Goal: Task Accomplishment & Management: Complete application form

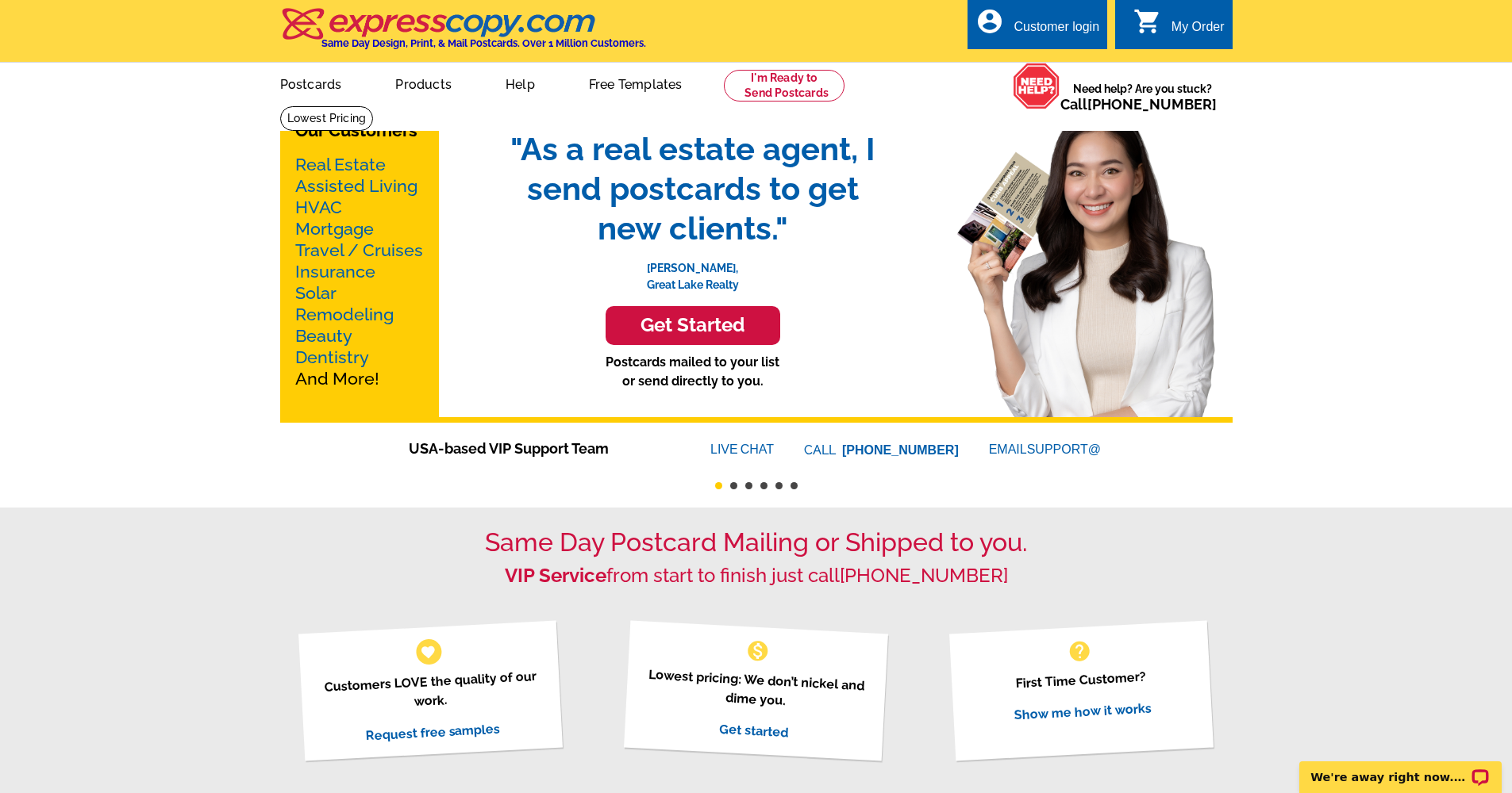
click at [1020, 20] on div "Customer login" at bounding box center [1056, 31] width 86 height 22
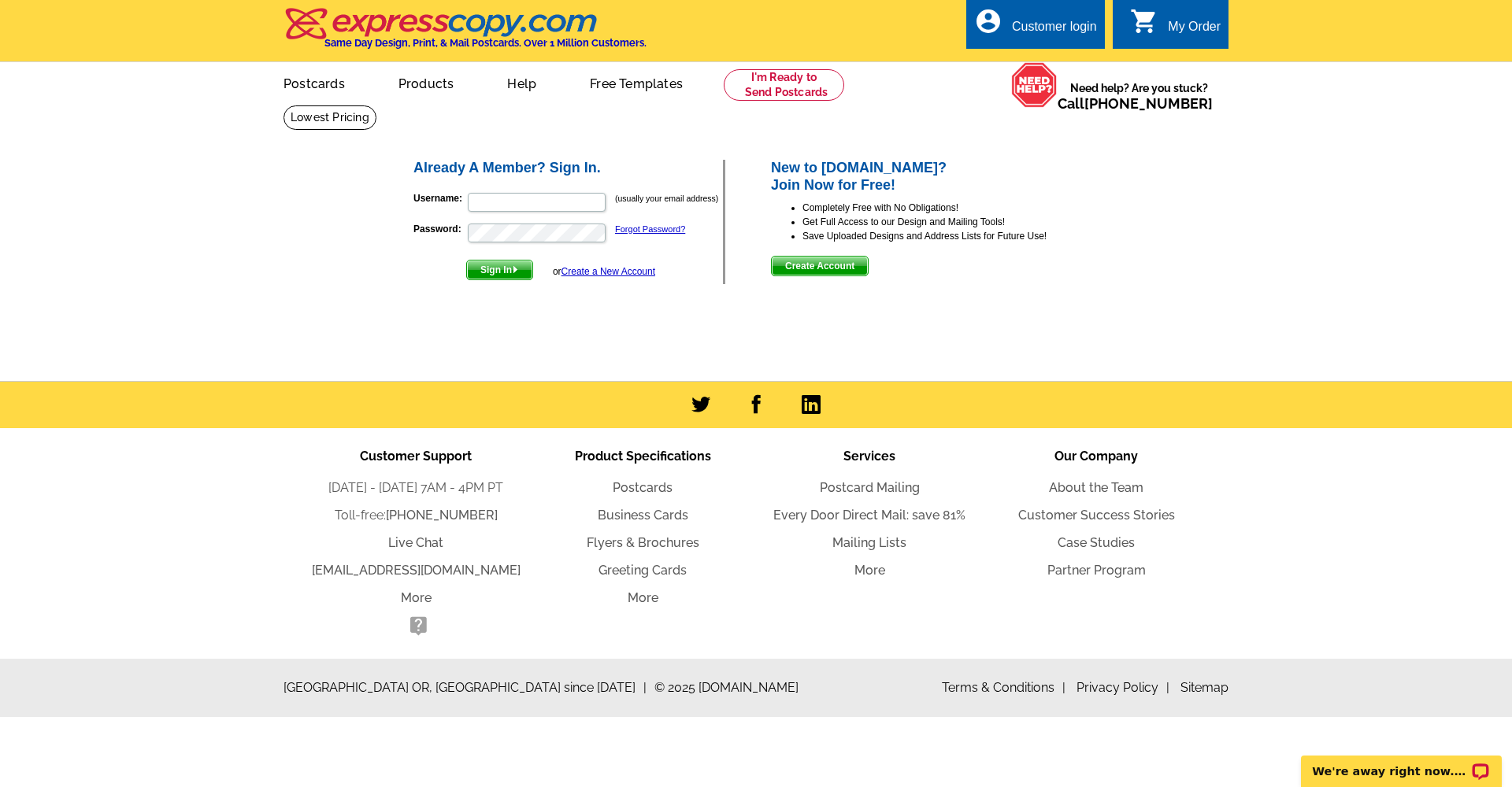
click at [596, 272] on link "Create a New Account" at bounding box center [608, 271] width 94 height 11
click at [824, 268] on span "Create Account" at bounding box center [819, 266] width 96 height 19
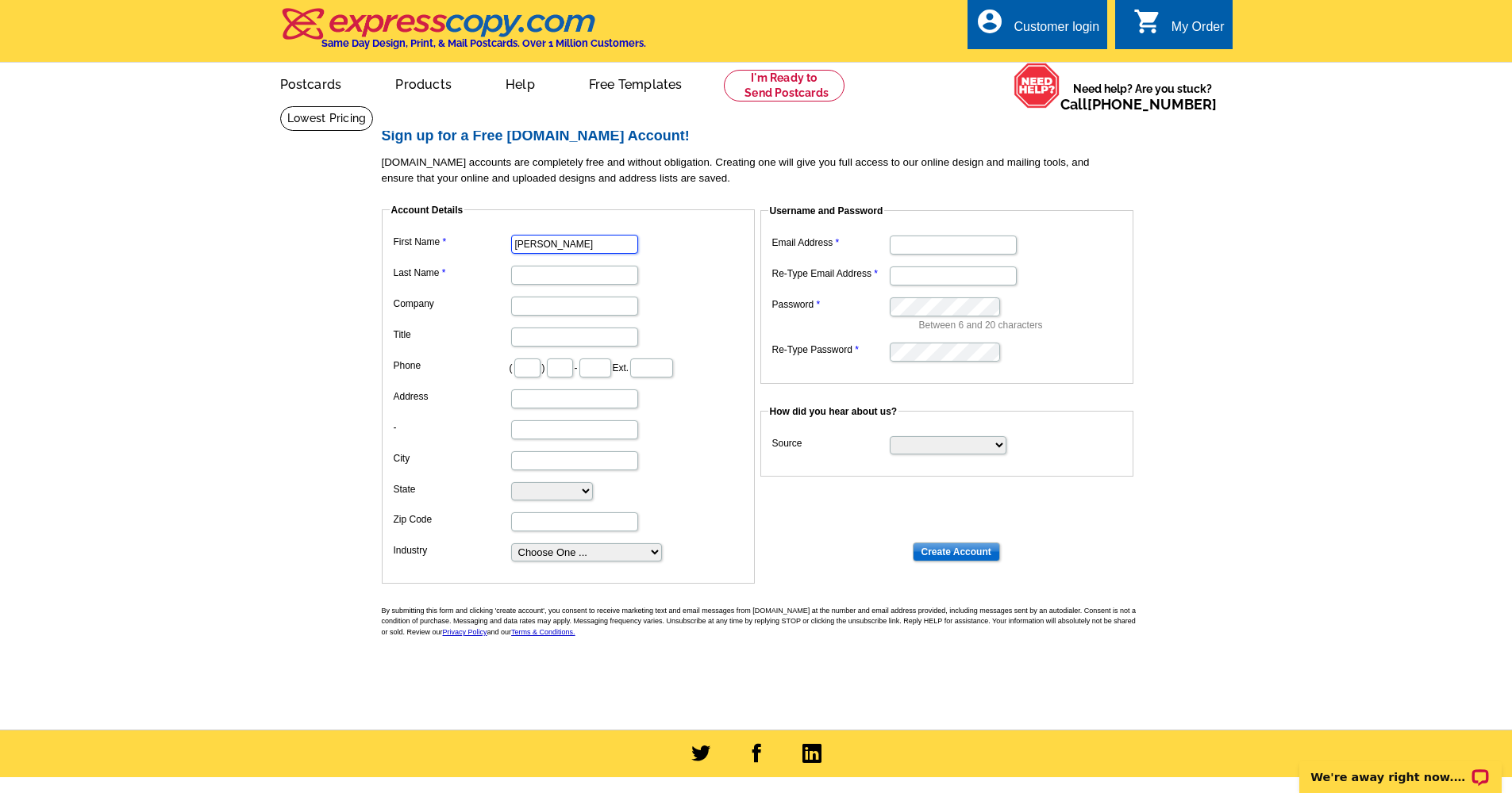
type input "Clint"
type input "Mallord"
type input "clinton.mallord@gmail.com"
type input "Mallord"
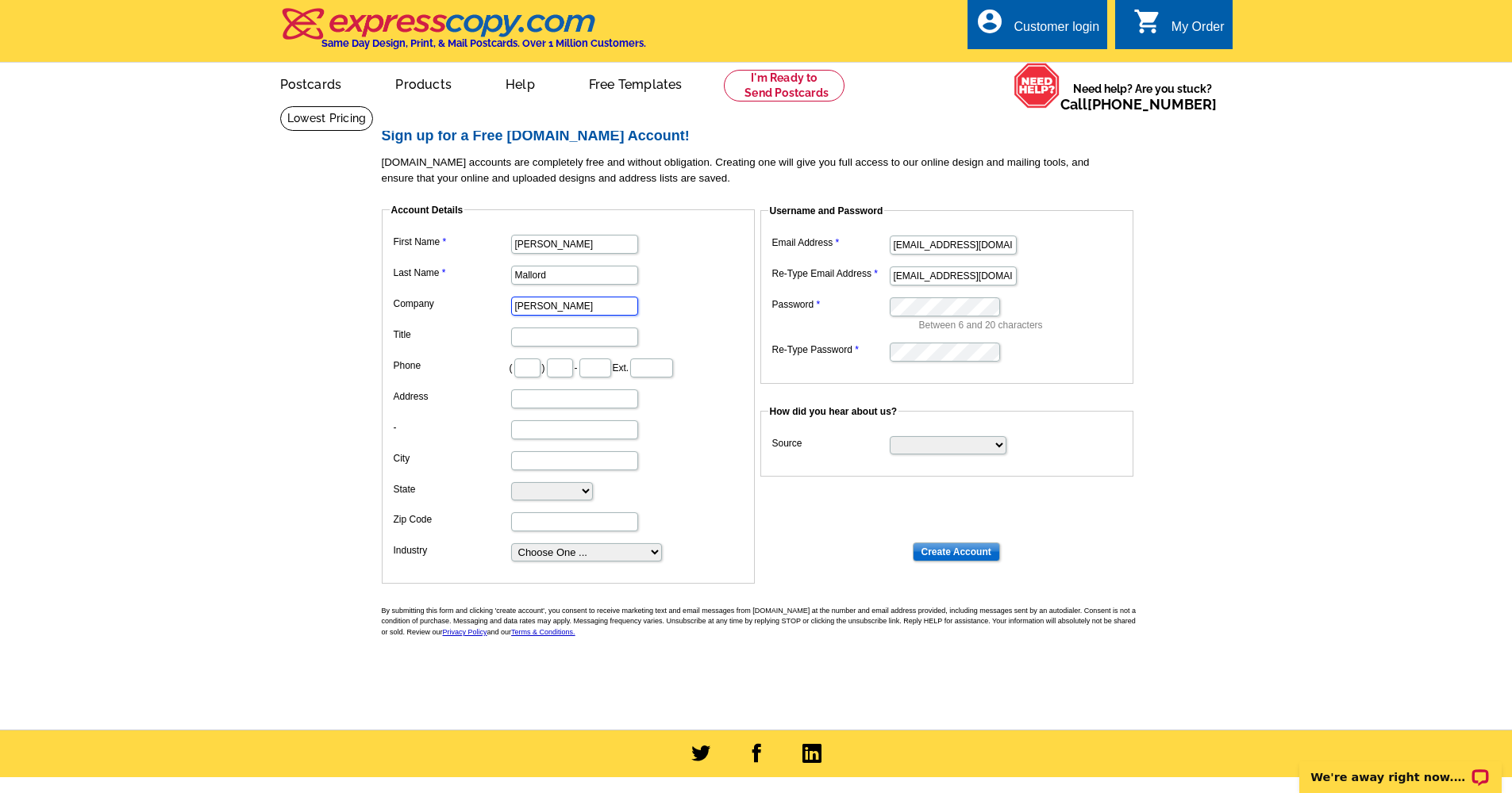
type input "Ayre Rhinehart"
click at [600, 331] on input "Title" at bounding box center [575, 337] width 127 height 19
type input "Realtor"
click at [540, 359] on input "text" at bounding box center [527, 368] width 26 height 19
type input "989"
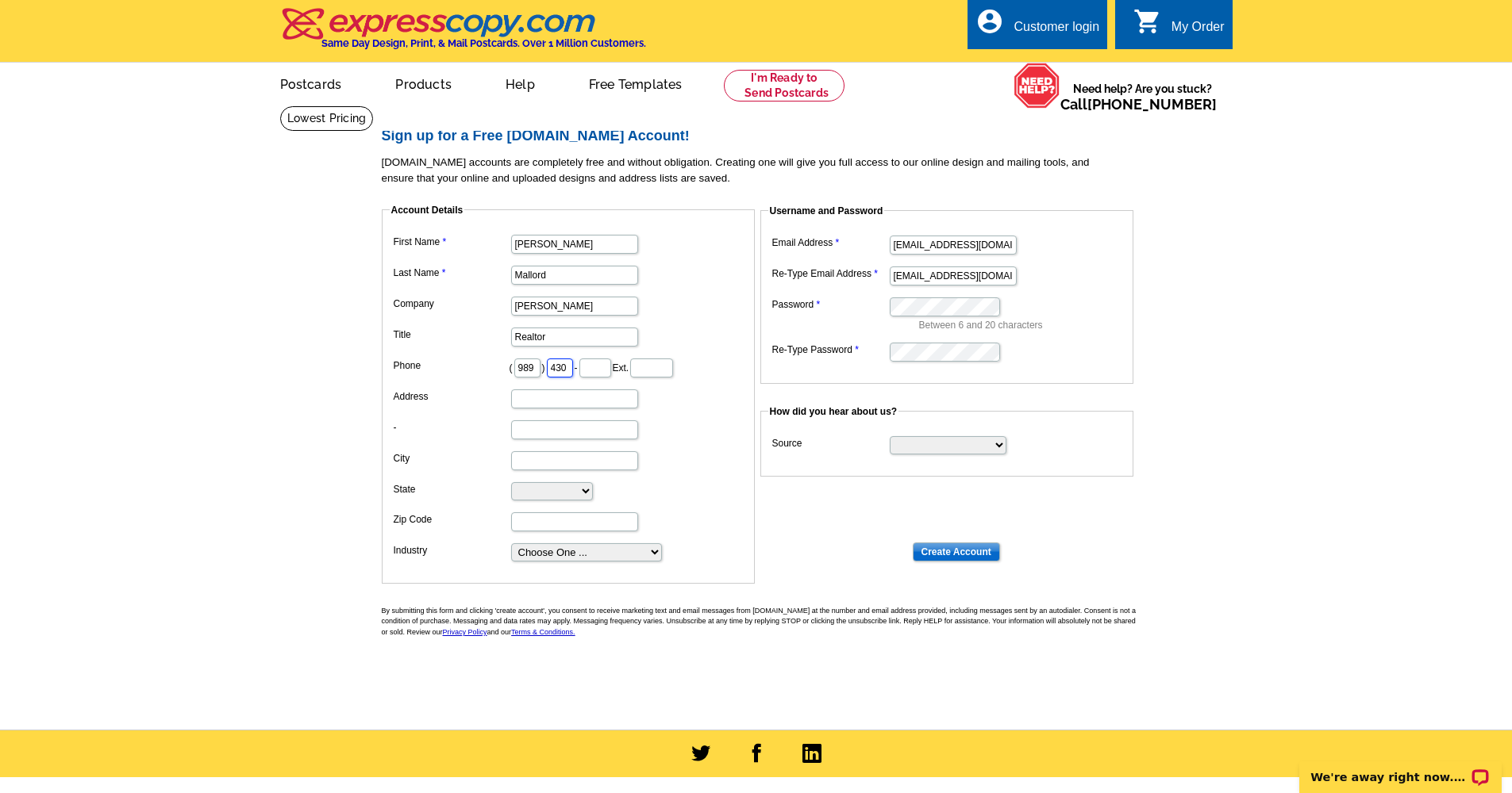
type input "430"
type input "9425"
click at [952, 245] on input "clinton.mallord@gmail.com" at bounding box center [953, 245] width 127 height 19
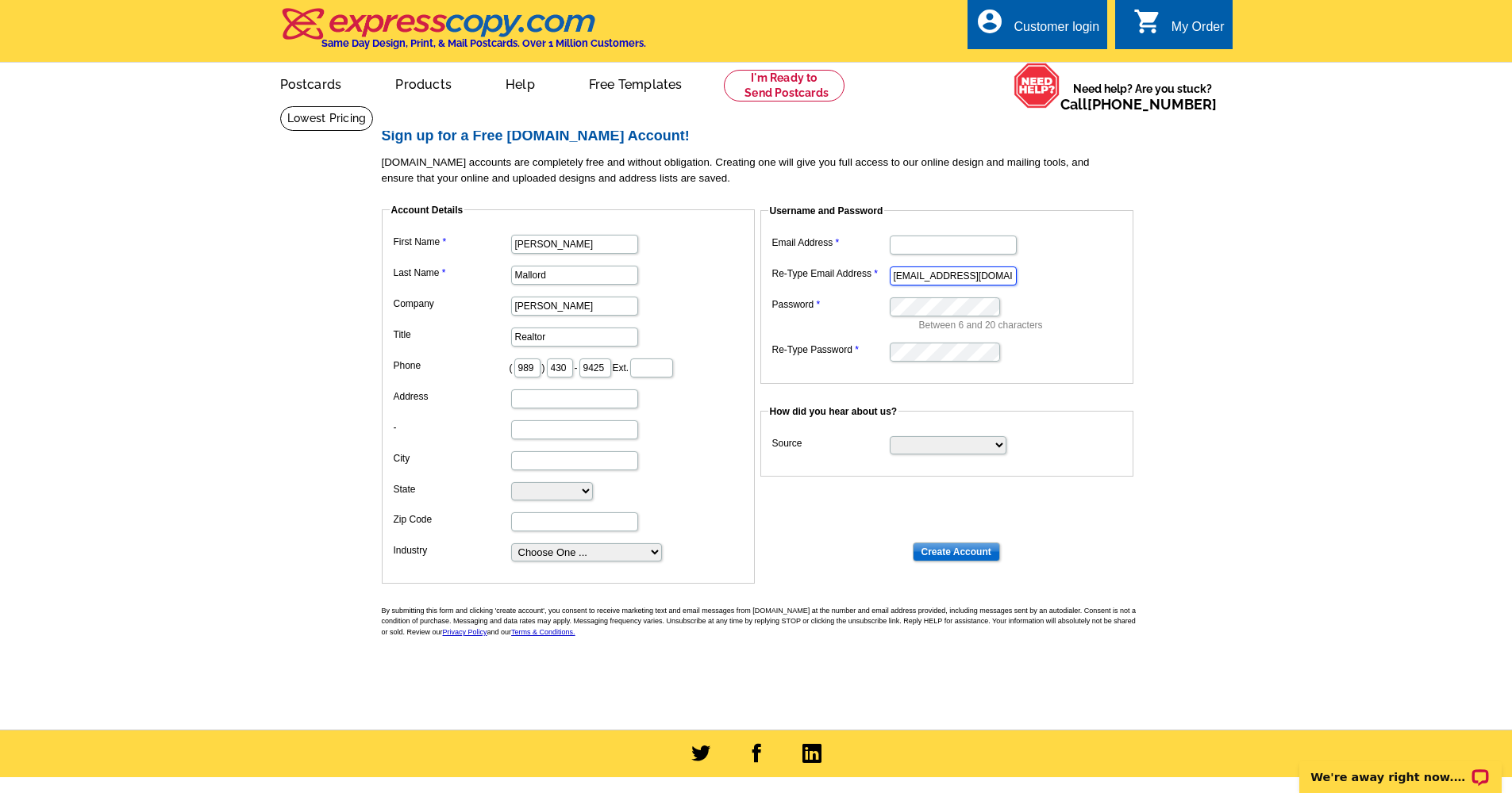
click at [950, 270] on input "clinton.mallod@gmail.com" at bounding box center [953, 276] width 127 height 19
type input "clinton.mallgmail.com"
click at [956, 271] on input "clinton.mallgmail.com" at bounding box center [953, 276] width 127 height 19
click at [956, 272] on input "clinton.mallgmail.com" at bounding box center [953, 276] width 127 height 19
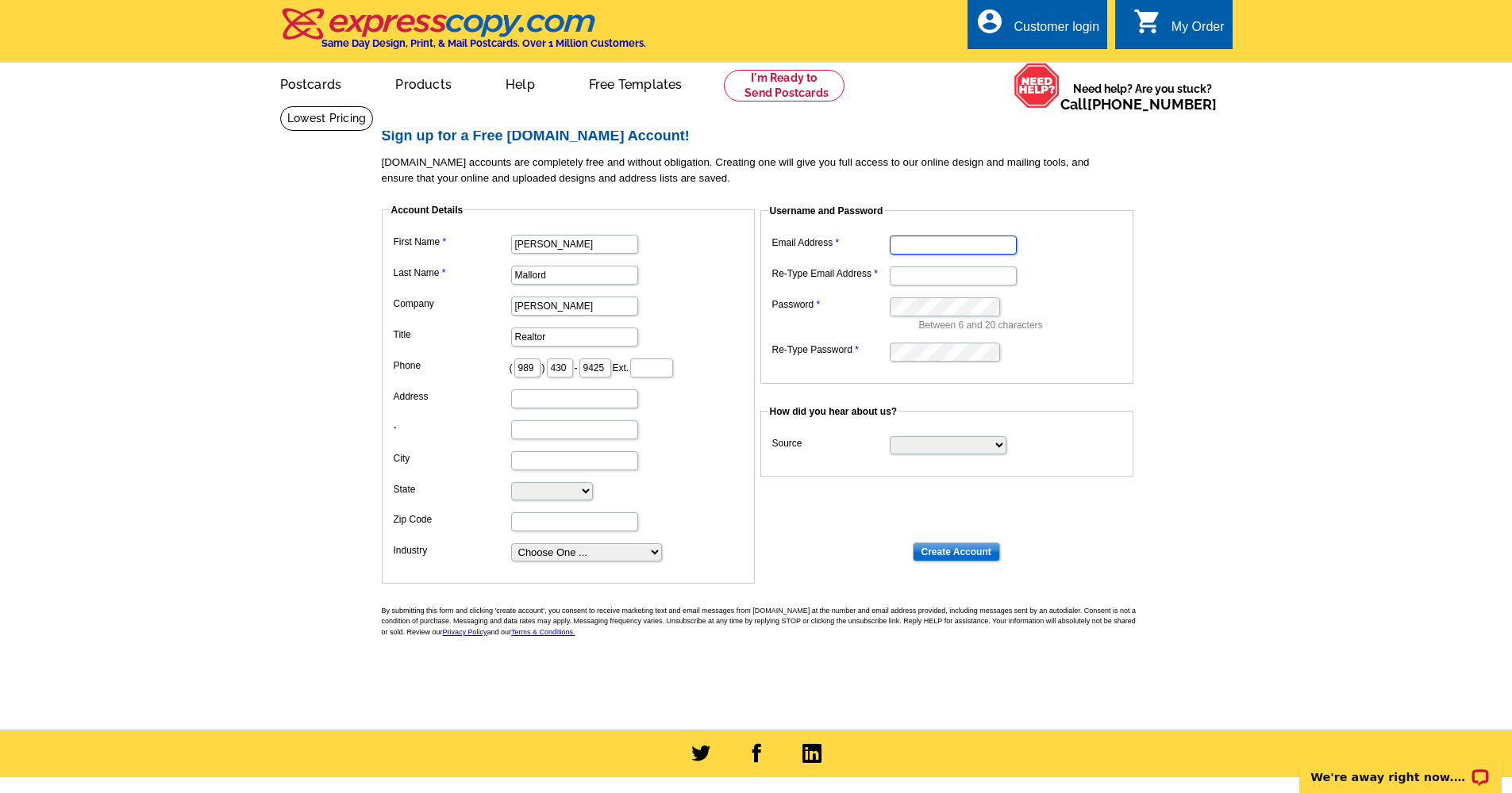
click at [956, 246] on input "Email Address" at bounding box center [953, 245] width 127 height 19
type input "cmallord@arhouse.com"
click at [969, 268] on input "Re-Type Email Address" at bounding box center [953, 276] width 127 height 19
type input "cmallord@arhouse.com"
select select "other"
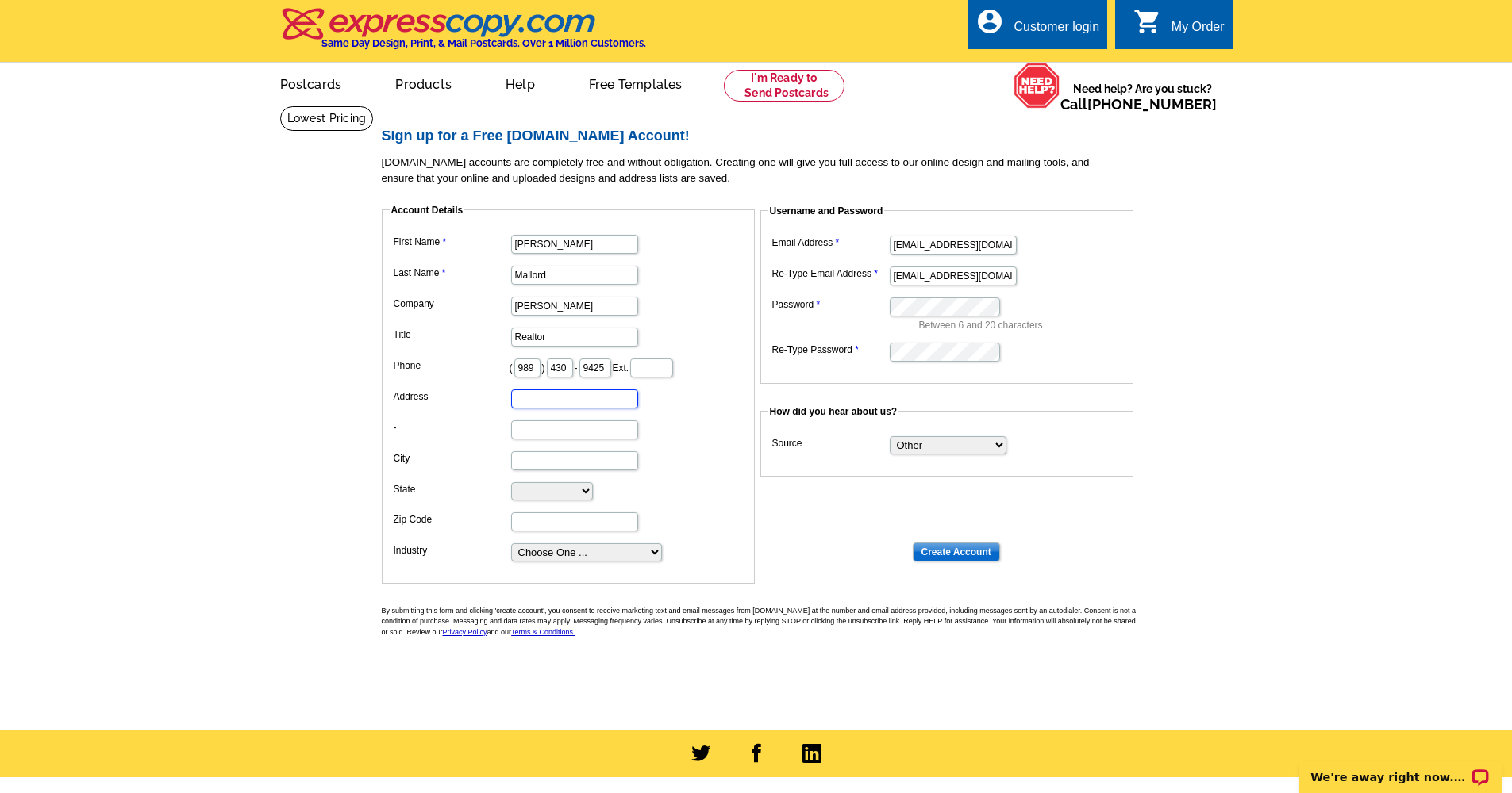
click at [564, 397] on input "Address" at bounding box center [575, 399] width 127 height 19
type input "712 W Meadowbrook Dr"
type input "Midland"
select select "MI"
type input "48640"
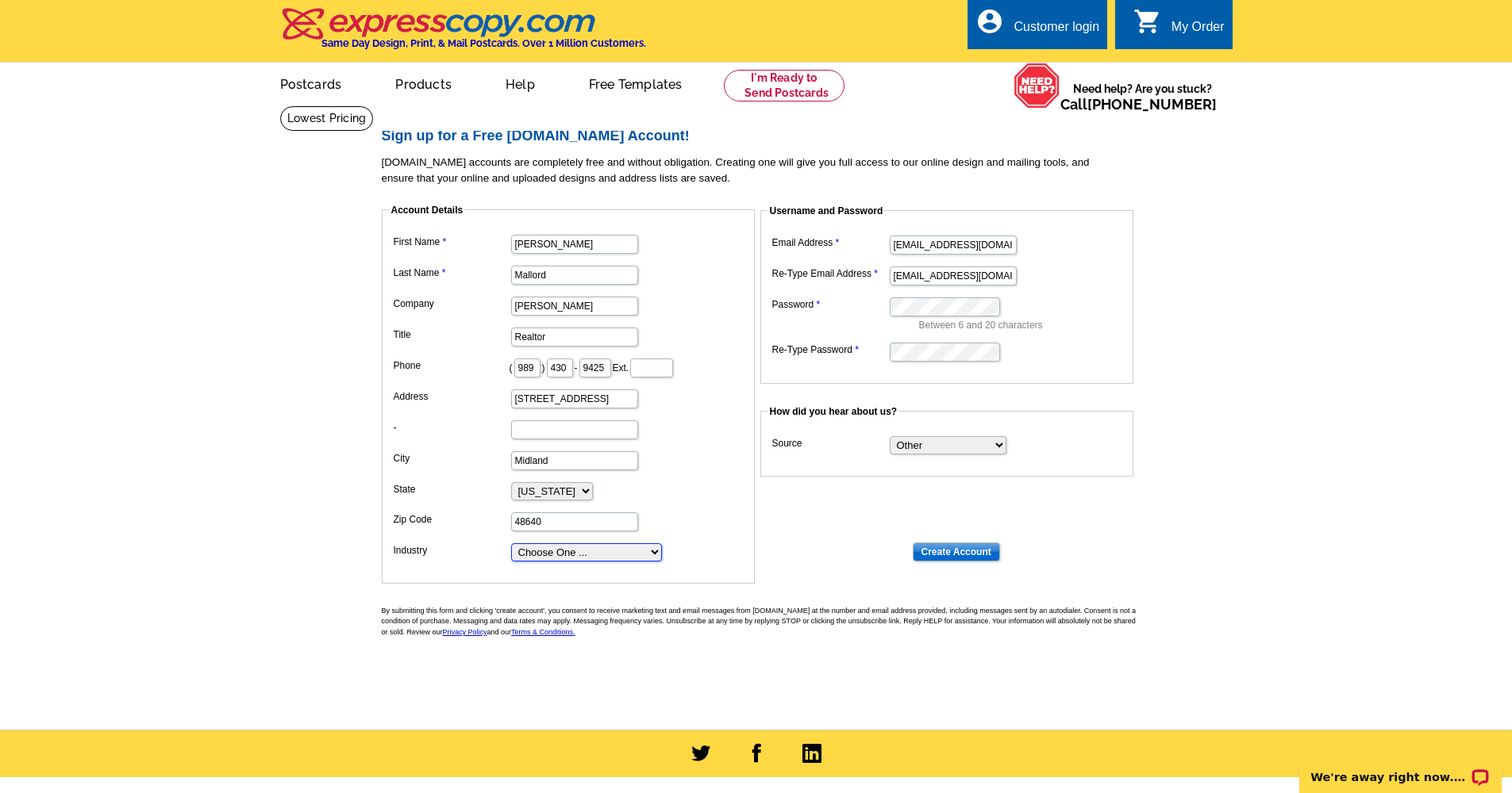
select select "3"
click at [940, 549] on input "Create Account" at bounding box center [956, 552] width 87 height 19
